Goal: Find contact information: Find contact information

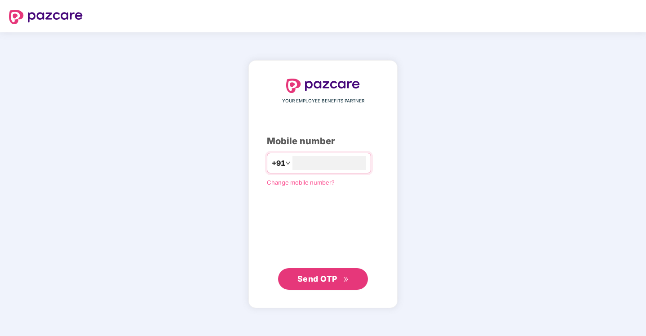
type input "**********"
click at [325, 271] on button "Send OTP" at bounding box center [323, 279] width 90 height 22
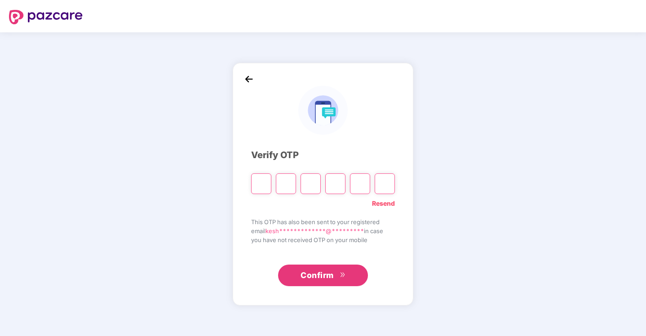
type input "*"
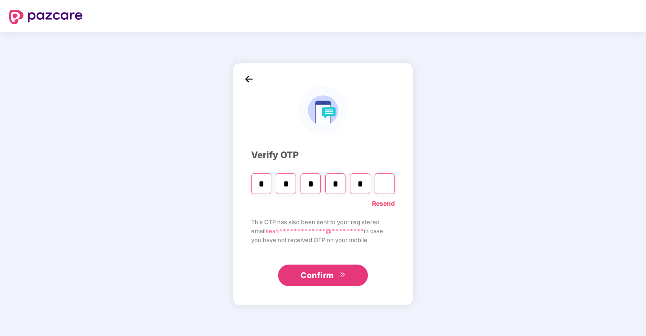
type input "*"
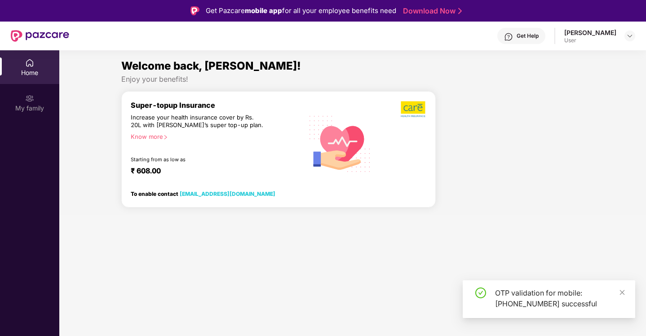
click at [44, 67] on div "Home" at bounding box center [29, 67] width 59 height 34
click at [36, 111] on div "My family" at bounding box center [29, 108] width 59 height 9
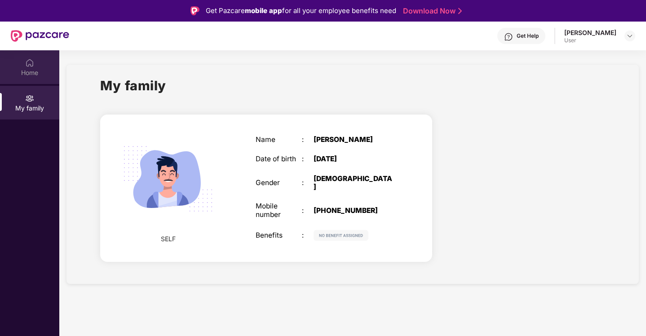
click at [35, 62] on div "Home" at bounding box center [29, 67] width 59 height 34
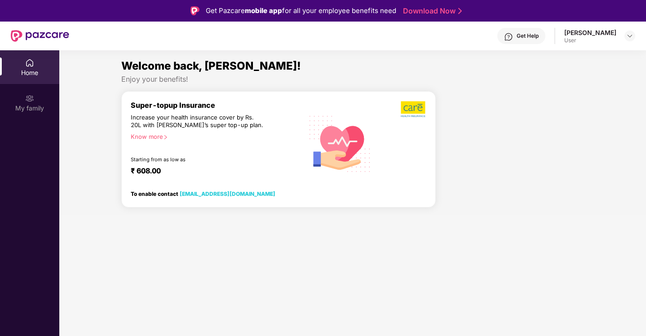
click at [227, 195] on link "[EMAIL_ADDRESS][DOMAIN_NAME]" at bounding box center [228, 194] width 96 height 7
click at [616, 33] on div "[PERSON_NAME]" at bounding box center [590, 32] width 52 height 9
click at [628, 33] on img at bounding box center [629, 35] width 7 height 7
click at [200, 193] on link "[EMAIL_ADDRESS][DOMAIN_NAME]" at bounding box center [228, 194] width 96 height 7
drag, startPoint x: 256, startPoint y: 195, endPoint x: 178, endPoint y: 196, distance: 77.8
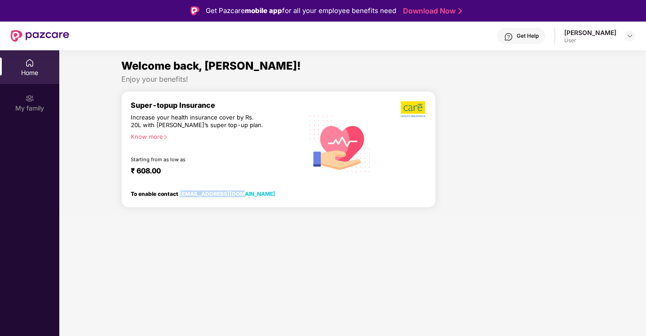
click at [178, 196] on div "To enable contact [EMAIL_ADDRESS][DOMAIN_NAME]" at bounding box center [222, 192] width 183 height 12
copy link "[EMAIL_ADDRESS][DOMAIN_NAME]"
